Goal: Task Accomplishment & Management: Complete application form

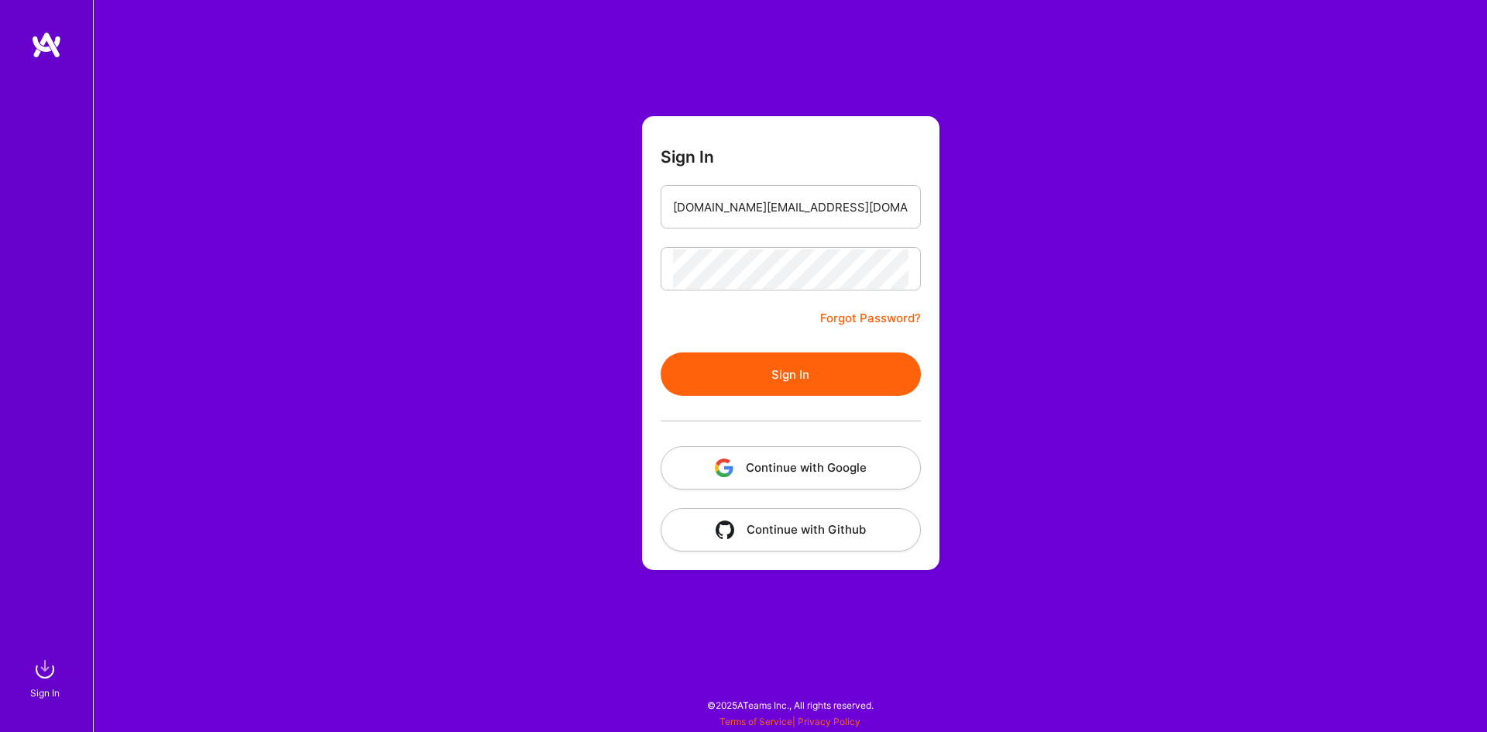
click at [784, 372] on button "Sign In" at bounding box center [790, 373] width 260 height 43
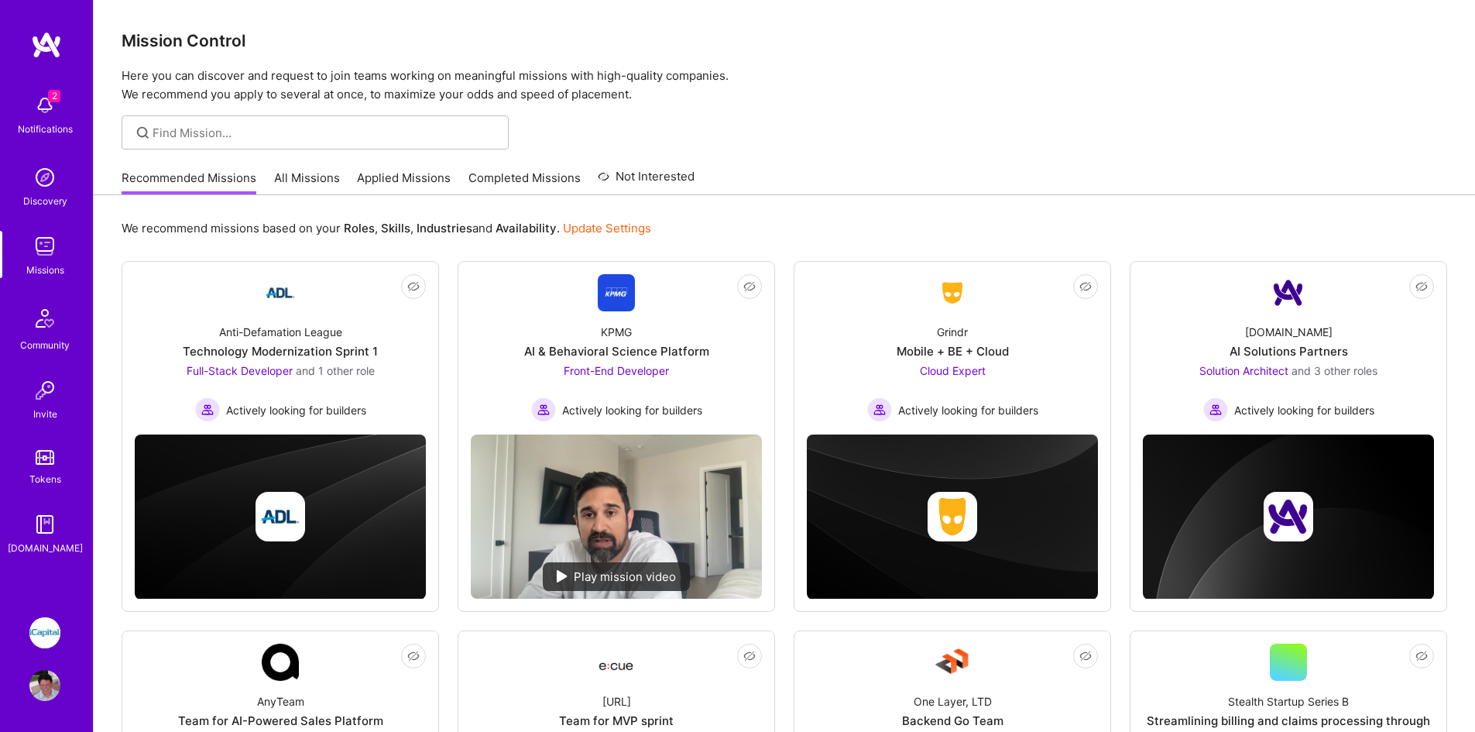
click at [46, 622] on img at bounding box center [44, 632] width 31 height 31
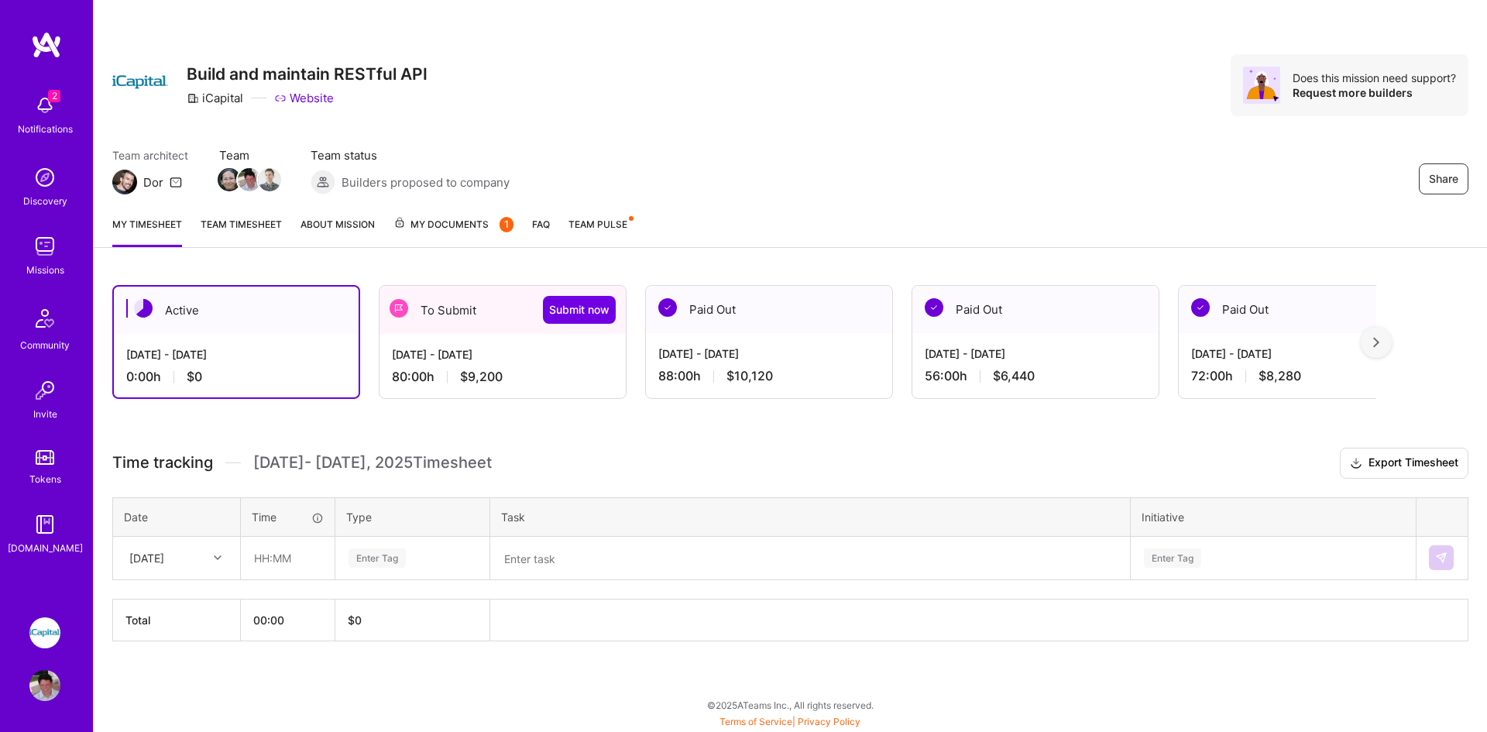
click at [483, 319] on div "To Submit Submit now" at bounding box center [502, 310] width 246 height 48
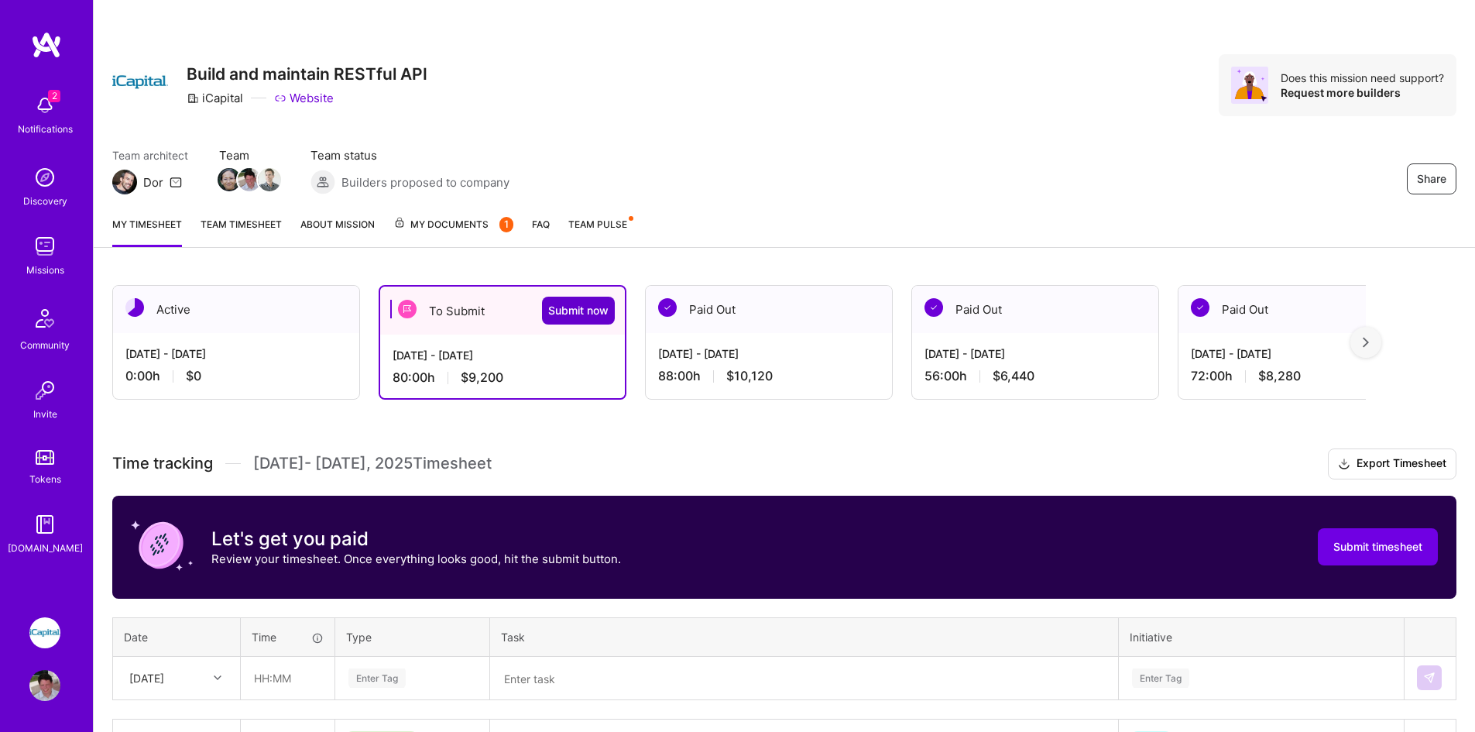
click at [582, 312] on span "Submit now" at bounding box center [578, 310] width 60 height 15
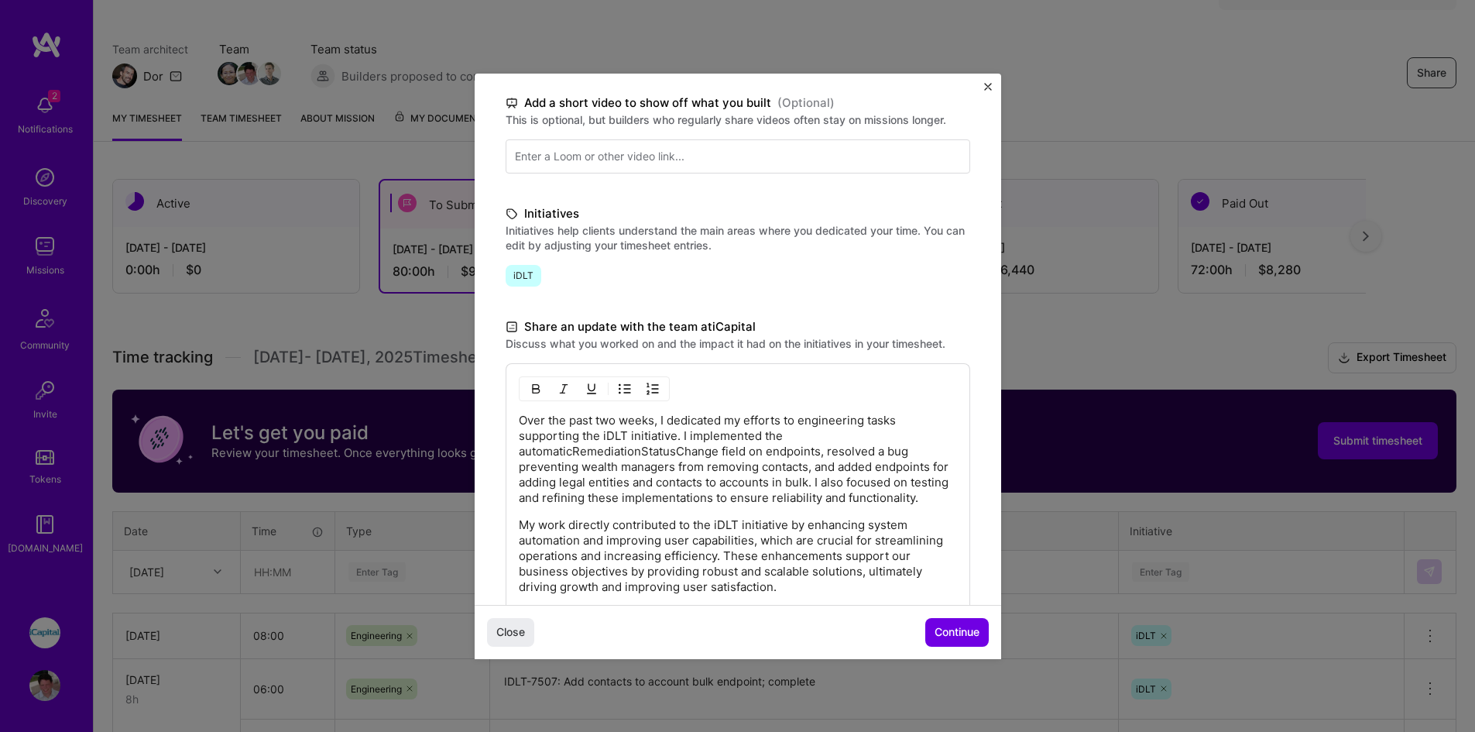
scroll to position [352, 0]
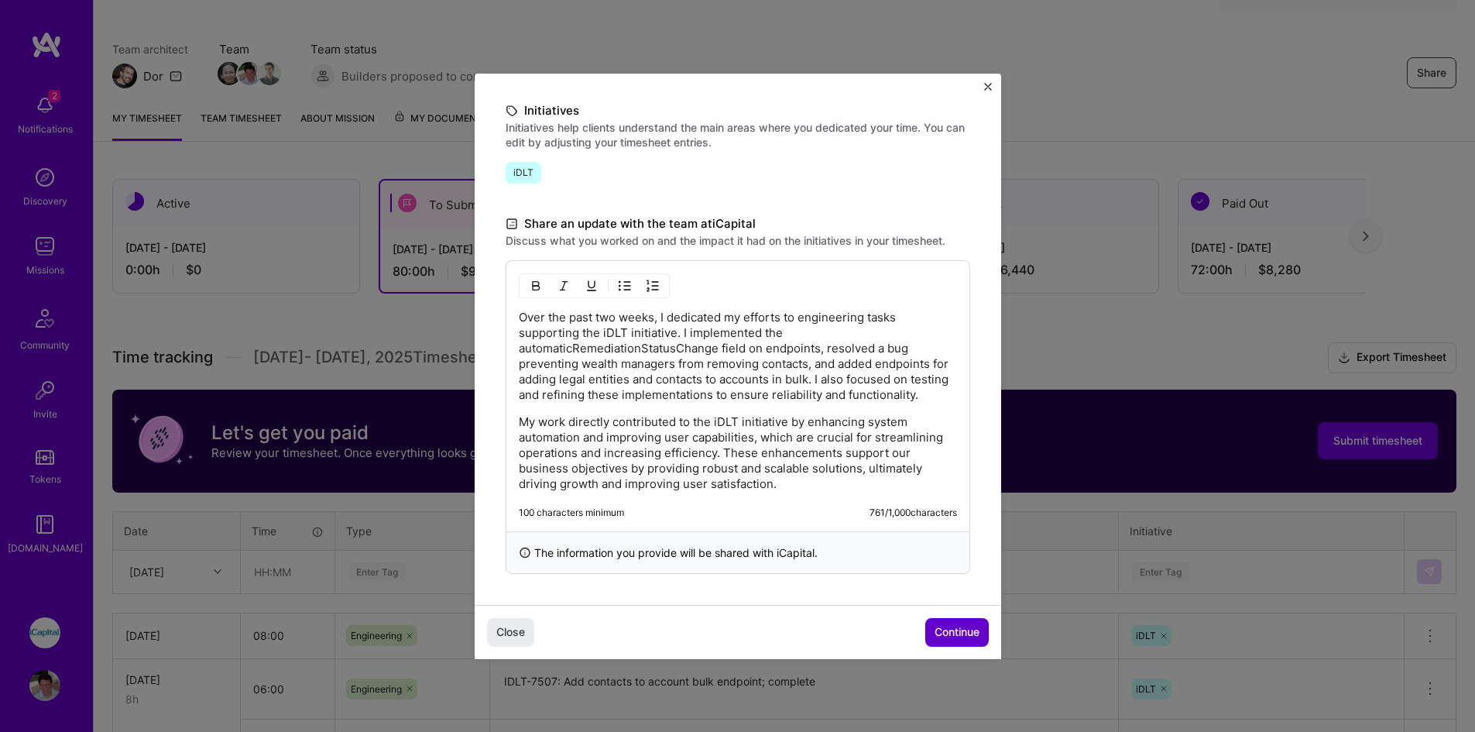
click at [952, 636] on span "Continue" at bounding box center [957, 631] width 45 height 15
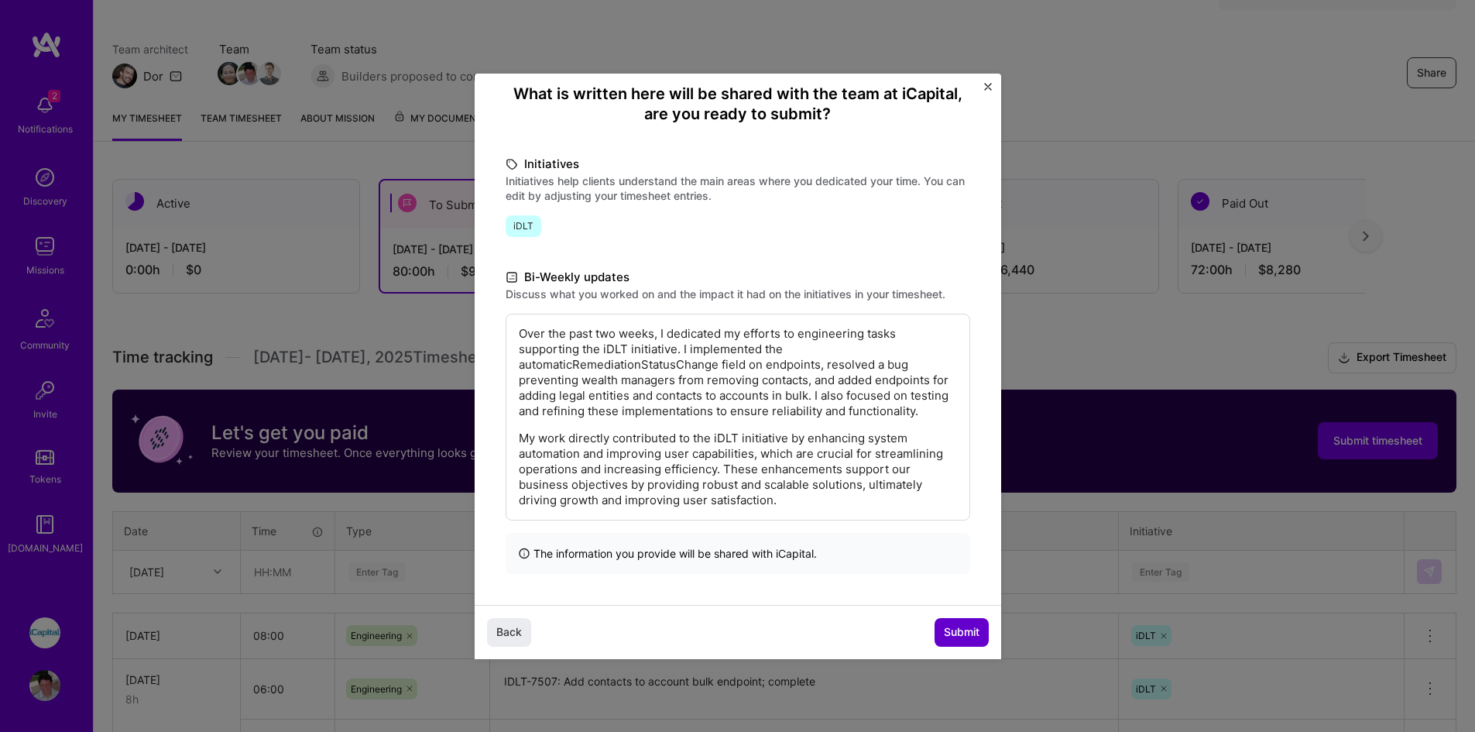
click at [959, 634] on span "Submit" at bounding box center [962, 631] width 36 height 15
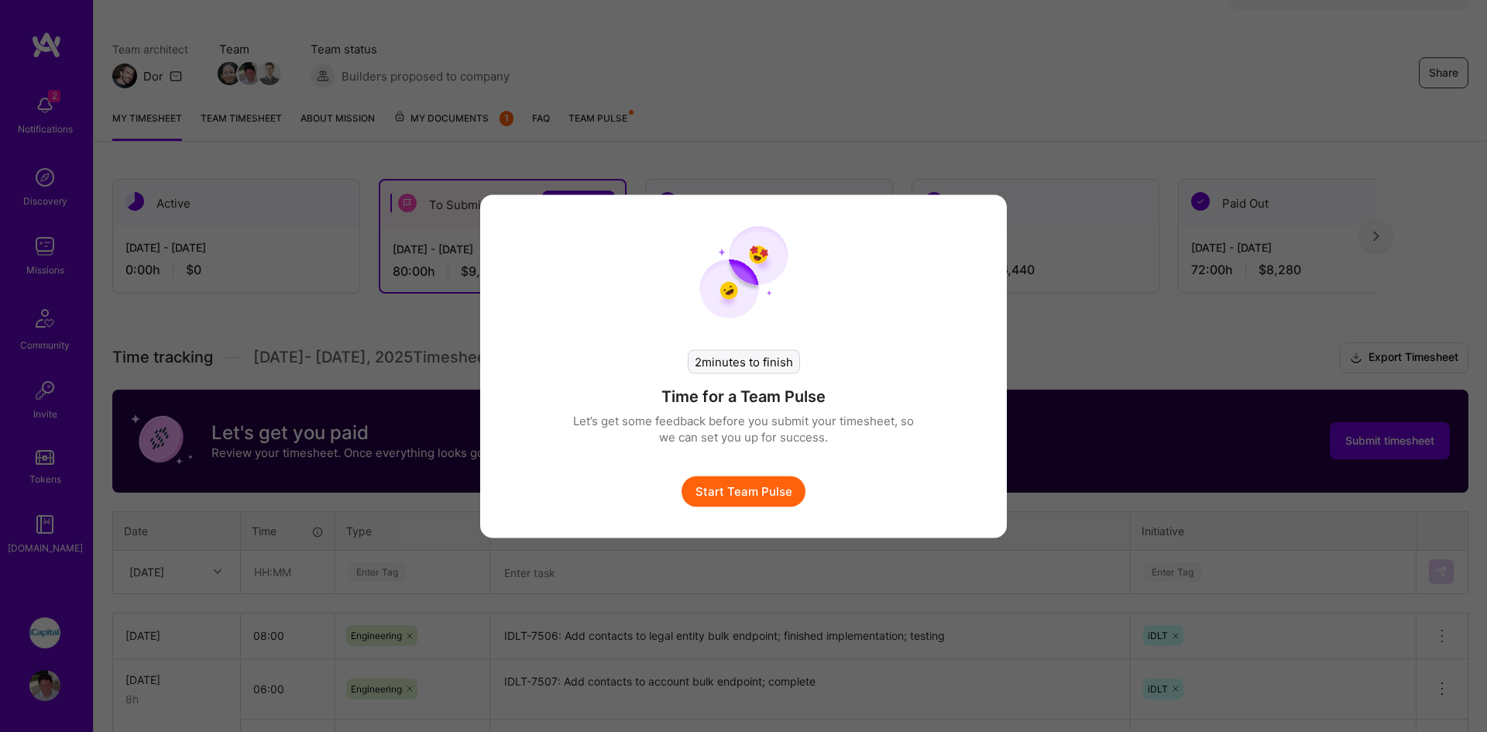
click at [739, 492] on button "Start Team Pulse" at bounding box center [743, 490] width 124 height 31
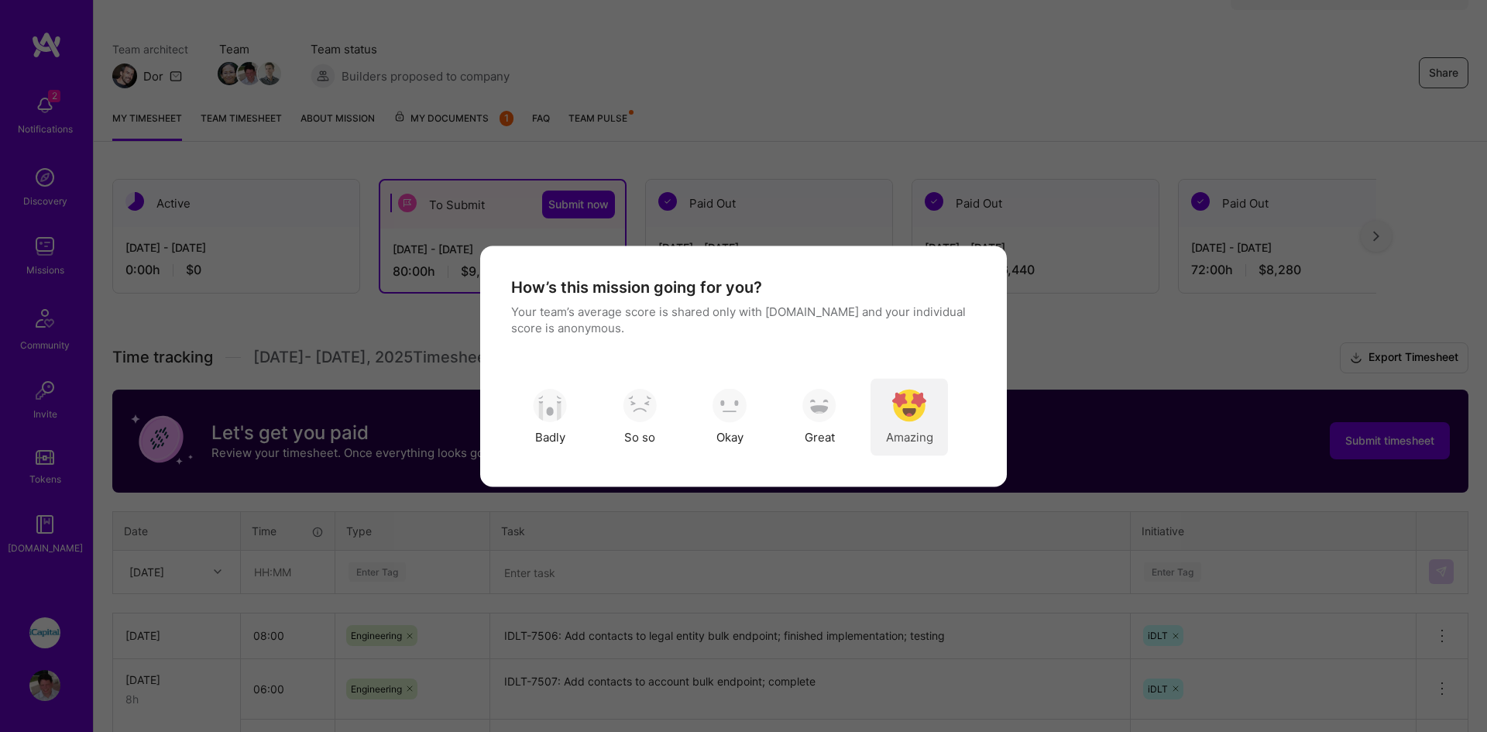
click at [921, 416] on img "modal" at bounding box center [909, 406] width 34 height 34
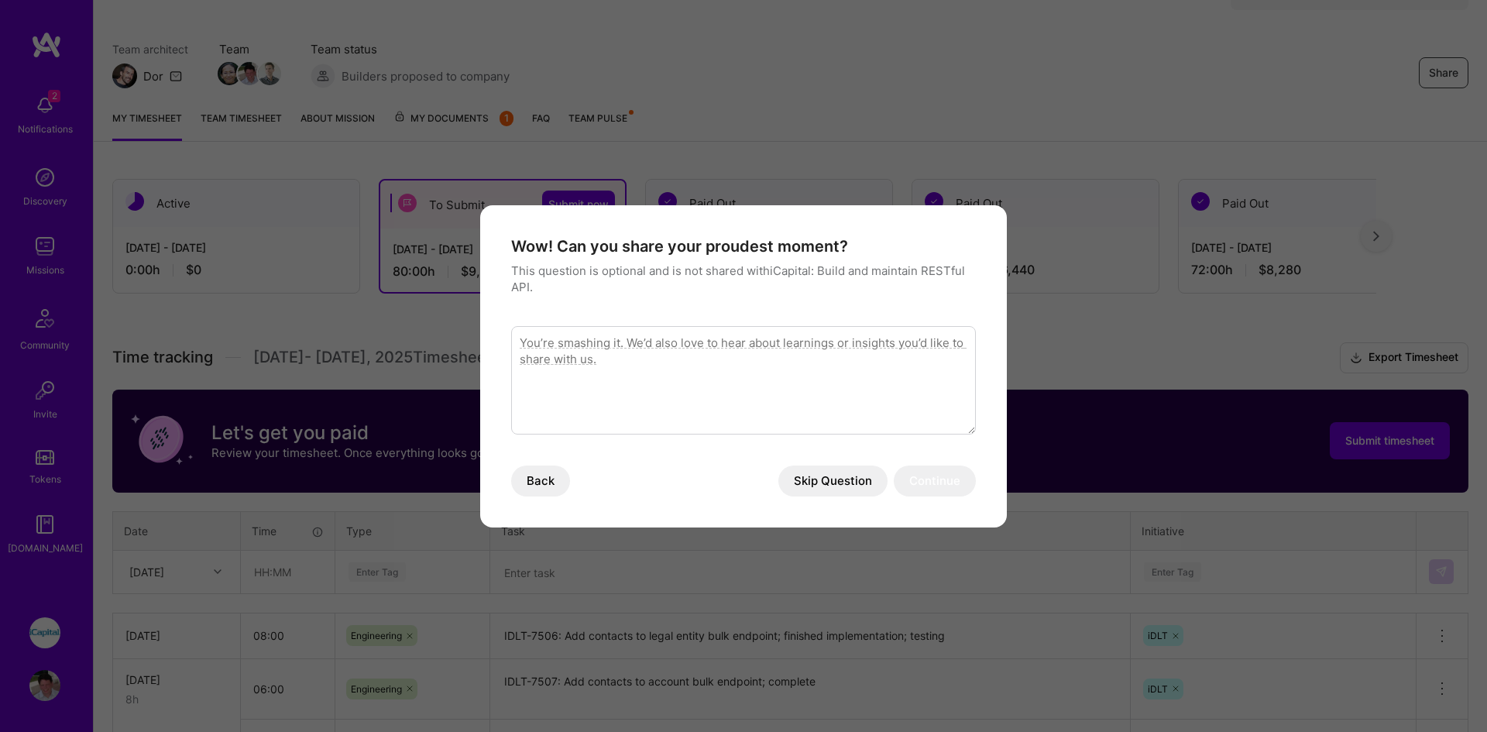
click at [841, 486] on button "Skip Question" at bounding box center [832, 480] width 109 height 31
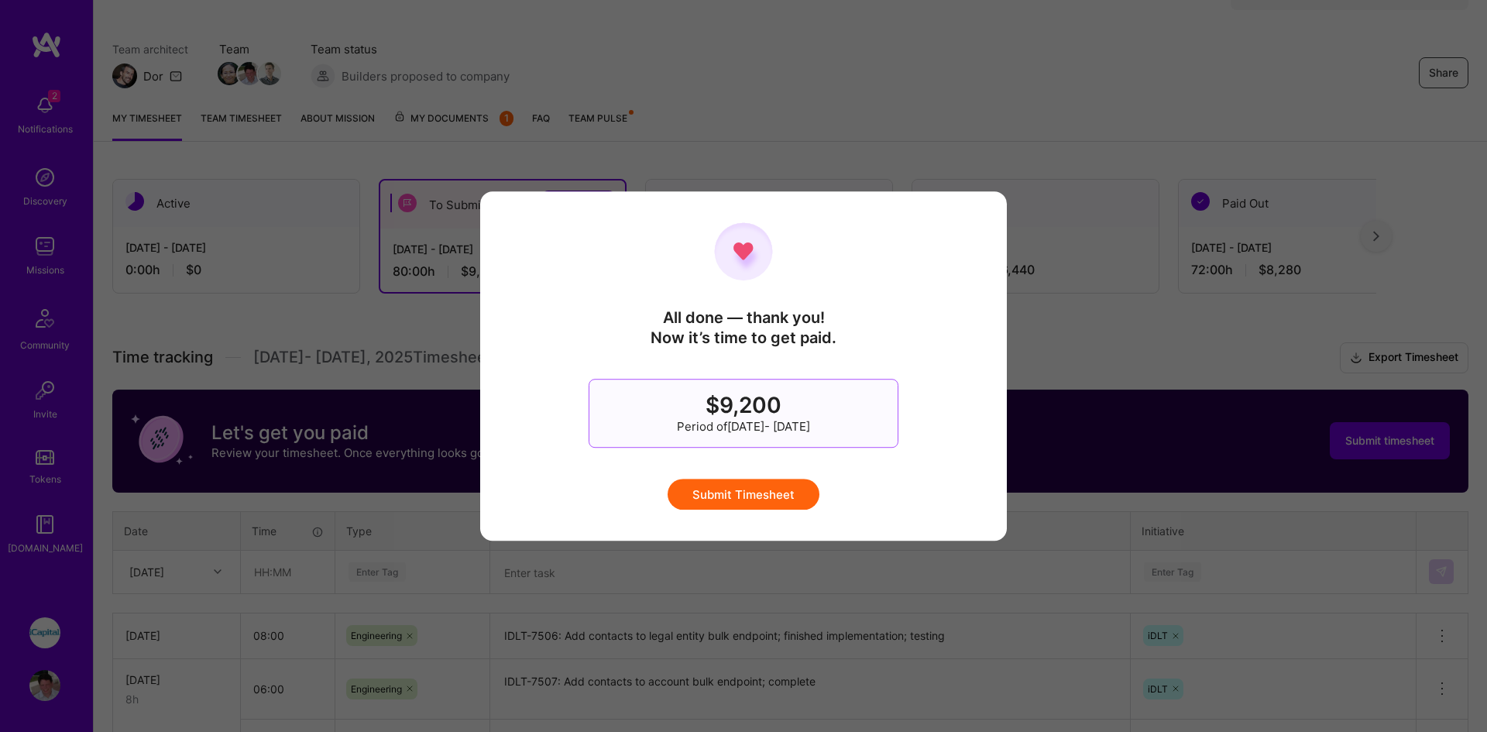
click at [760, 489] on button "Submit Timesheet" at bounding box center [743, 493] width 152 height 31
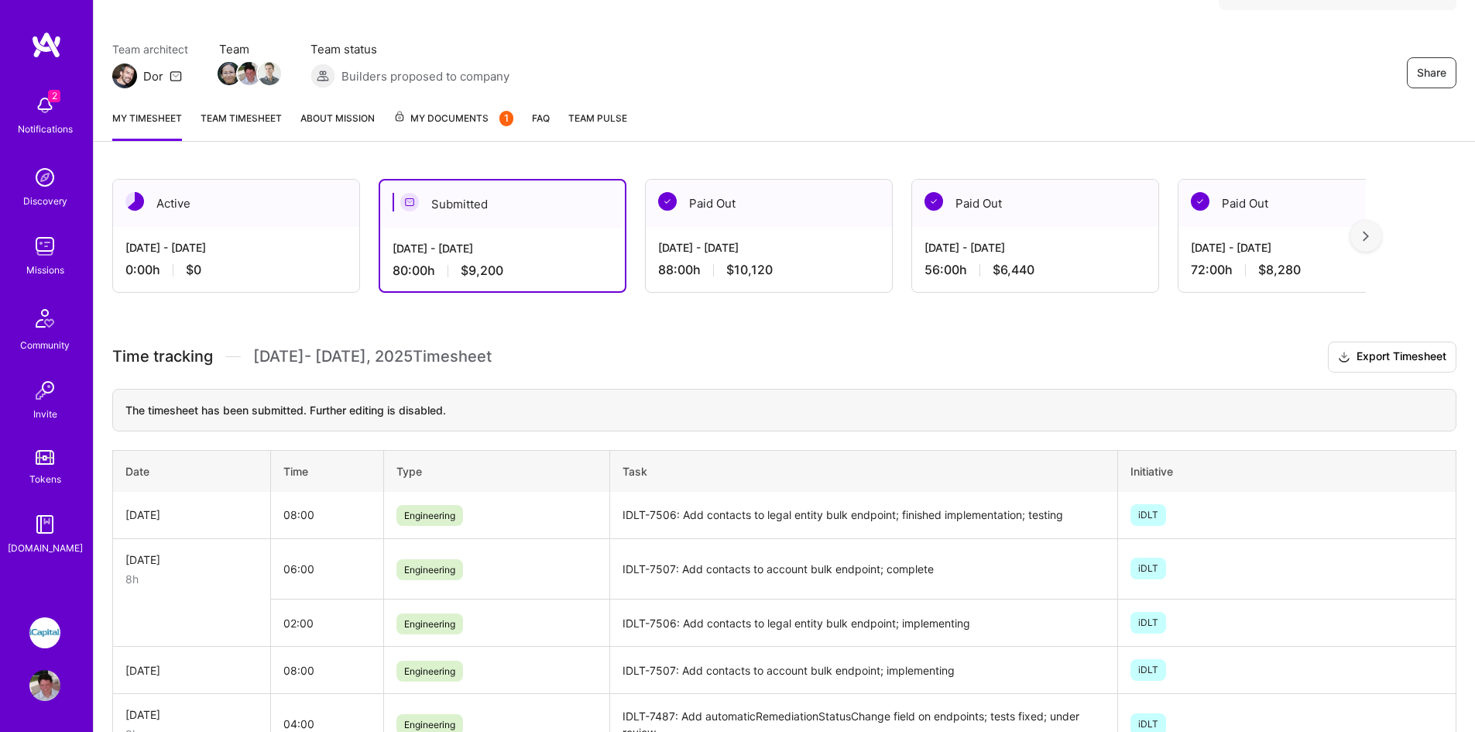
click at [762, 364] on h3 "Time tracking [DATE] - [DATE] Timesheet Export Timesheet" at bounding box center [784, 356] width 1344 height 31
click at [759, 354] on h3 "Time tracking [DATE] - [DATE] Timesheet Export Timesheet" at bounding box center [784, 356] width 1344 height 31
